Goal: Find specific page/section: Find specific page/section

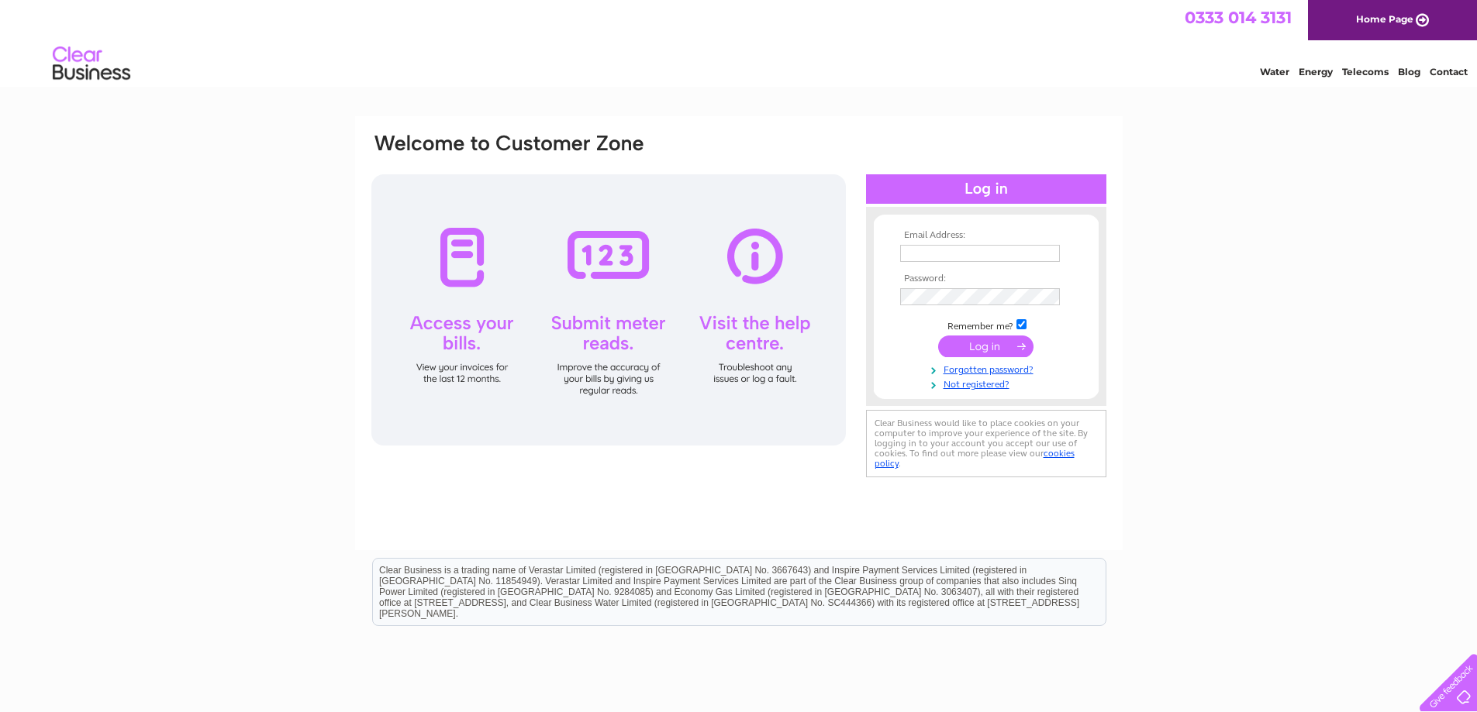
type input "[PERSON_NAME][EMAIL_ADDRESS][PERSON_NAME][DOMAIN_NAME]"
click at [996, 356] on input "submit" at bounding box center [985, 347] width 95 height 22
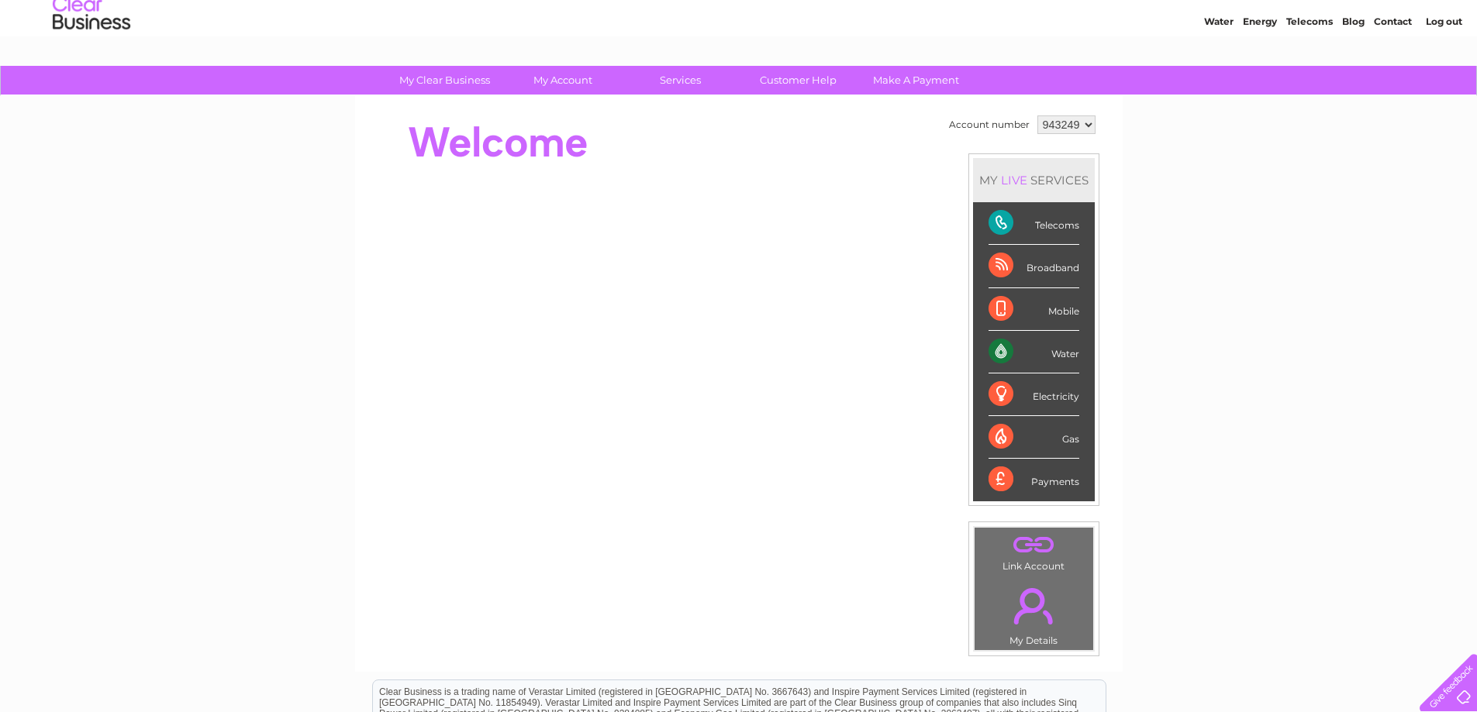
scroll to position [78, 0]
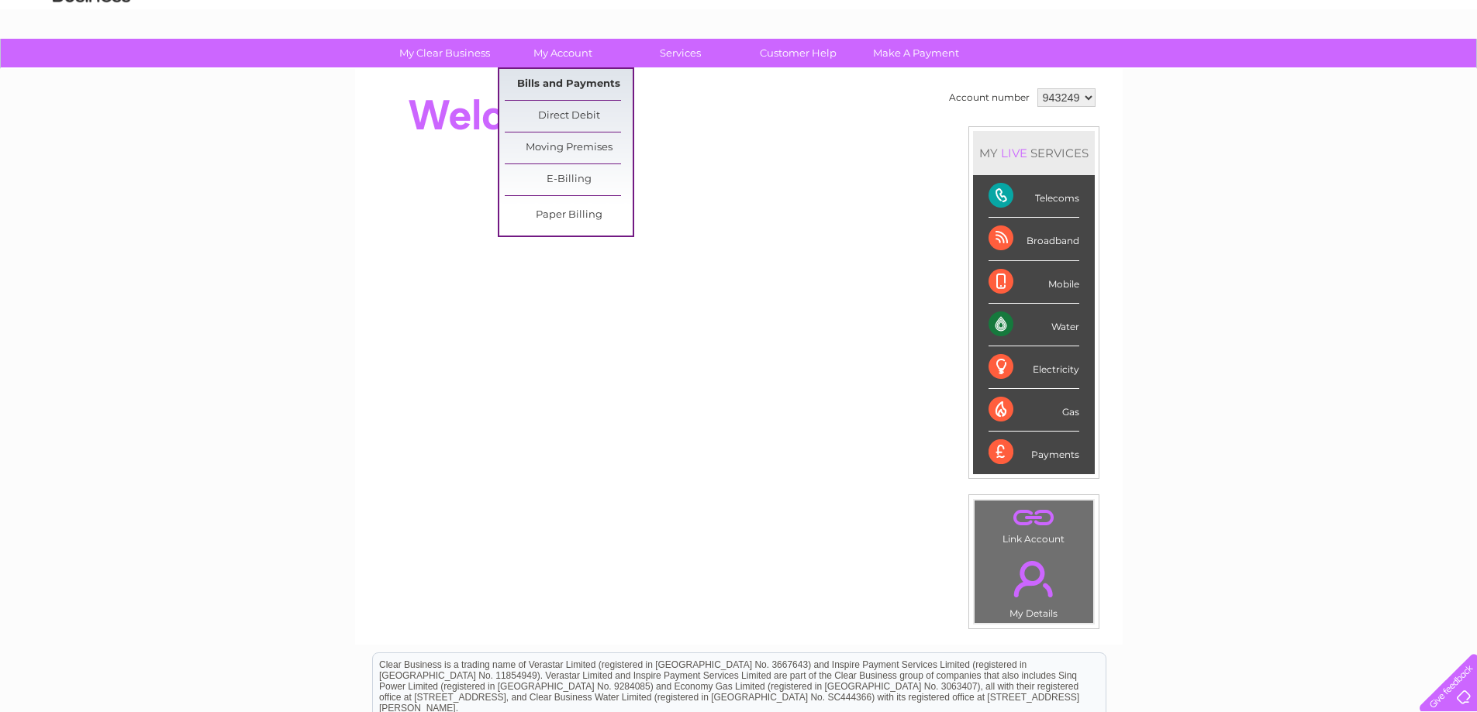
click at [559, 88] on link "Bills and Payments" at bounding box center [569, 84] width 128 height 31
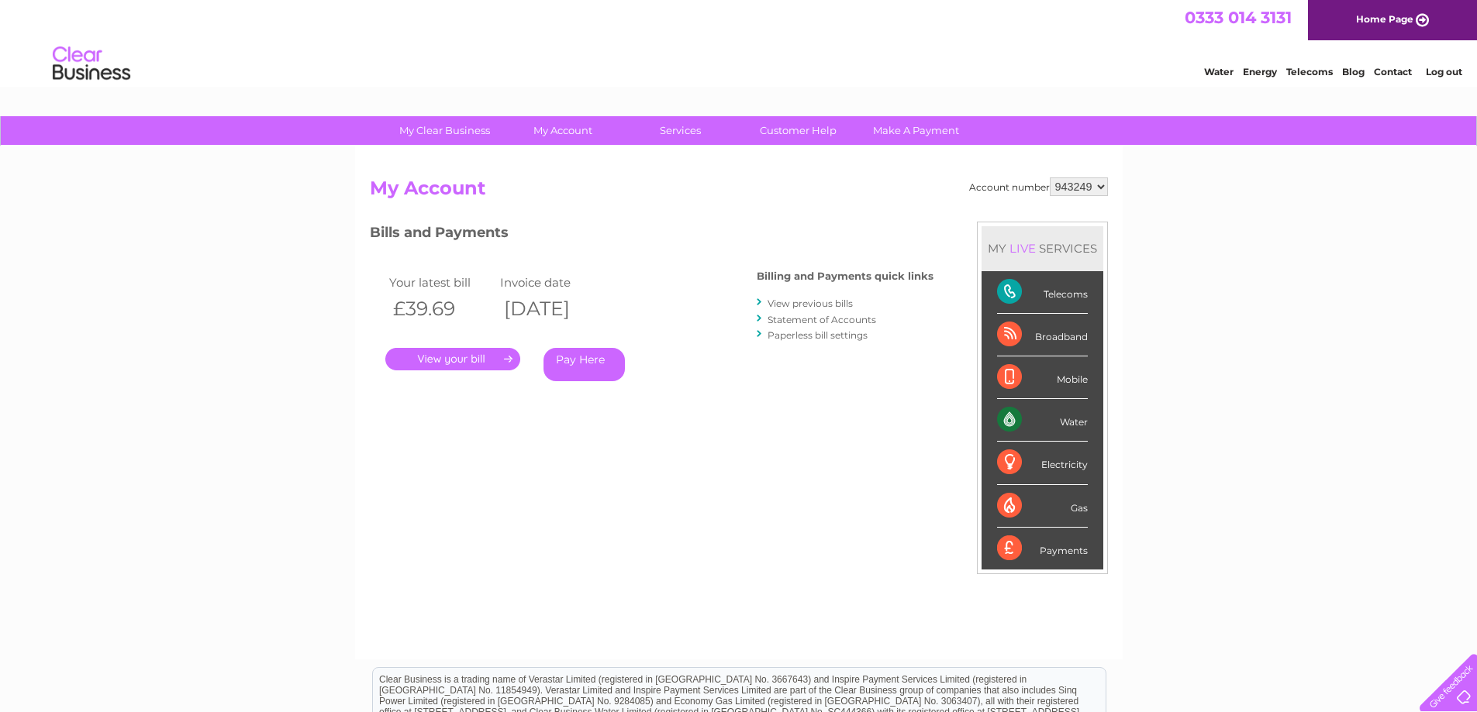
click at [471, 359] on link "." at bounding box center [452, 359] width 135 height 22
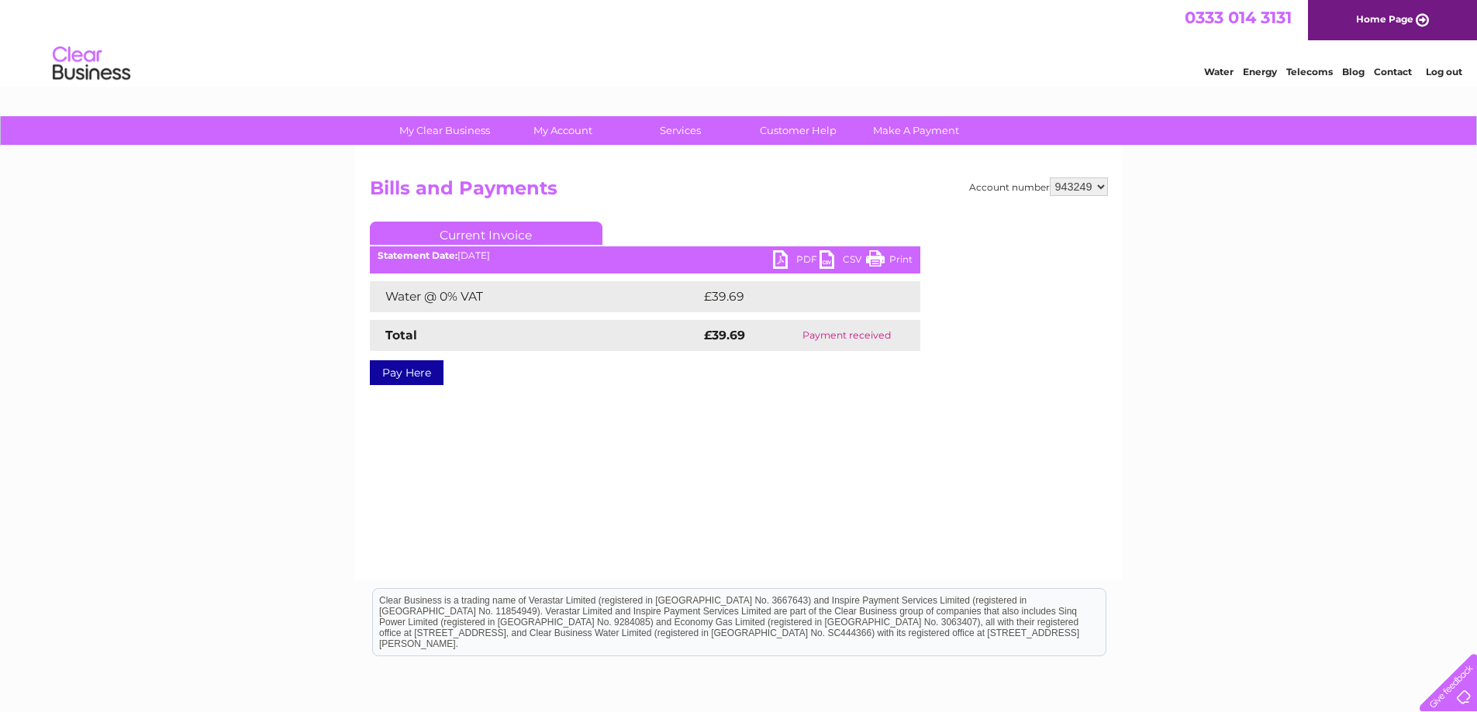
click at [782, 256] on link "PDF" at bounding box center [796, 261] width 47 height 22
